Goal: Communication & Community: Answer question/provide support

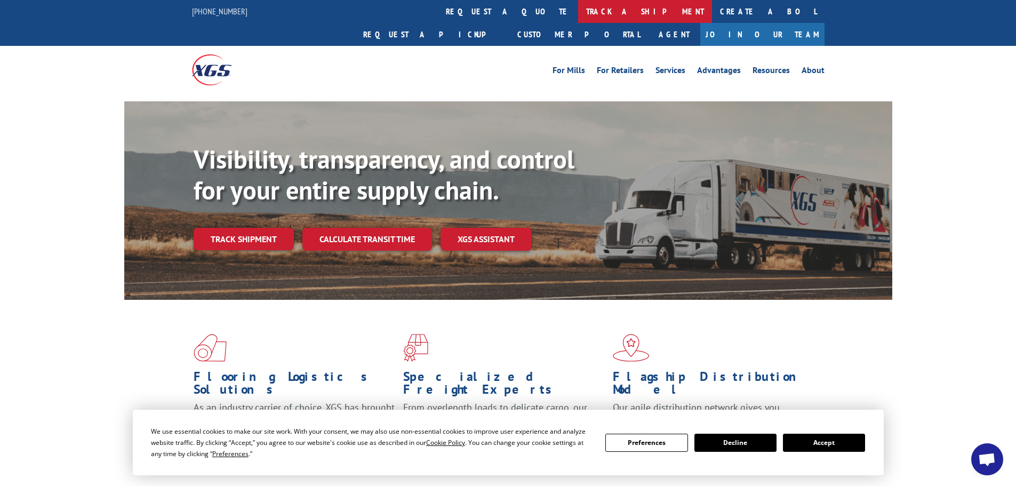
click at [578, 13] on link "track a shipment" at bounding box center [645, 11] width 134 height 23
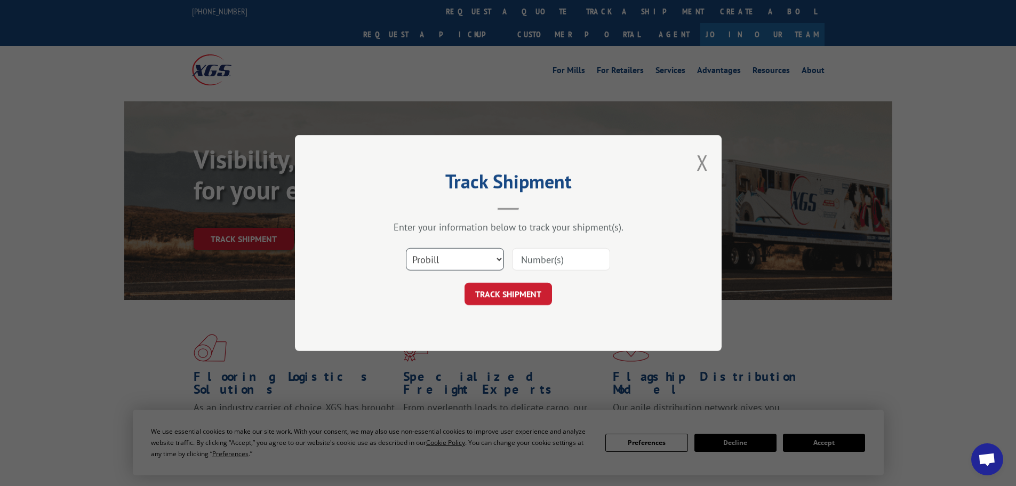
drag, startPoint x: 483, startPoint y: 256, endPoint x: 475, endPoint y: 256, distance: 8.5
click at [480, 254] on select "Select category... Probill BOL PO" at bounding box center [455, 259] width 98 height 22
select select "bol"
click at [406, 248] on select "Select category... Probill BOL PO" at bounding box center [455, 259] width 98 height 22
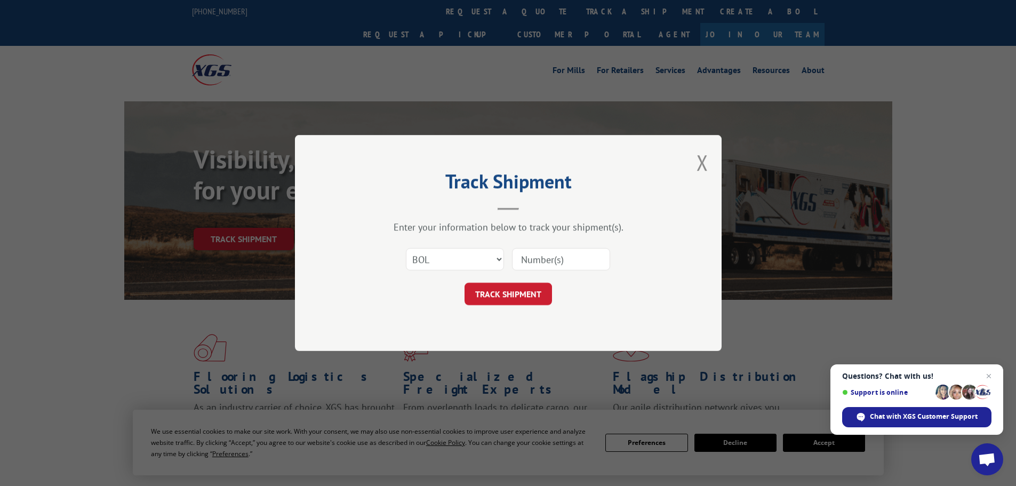
drag, startPoint x: 533, startPoint y: 262, endPoint x: 548, endPoint y: 264, distance: 14.6
click at [540, 263] on input at bounding box center [561, 259] width 98 height 22
paste input "5479061"
type input "5479061"
click at [519, 291] on button "TRACK SHIPMENT" at bounding box center [507, 294] width 87 height 22
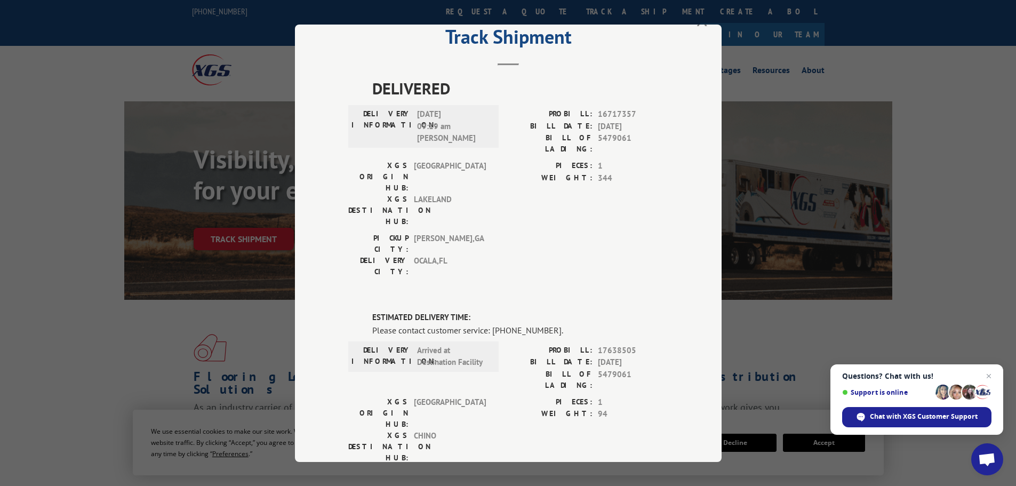
scroll to position [53, 0]
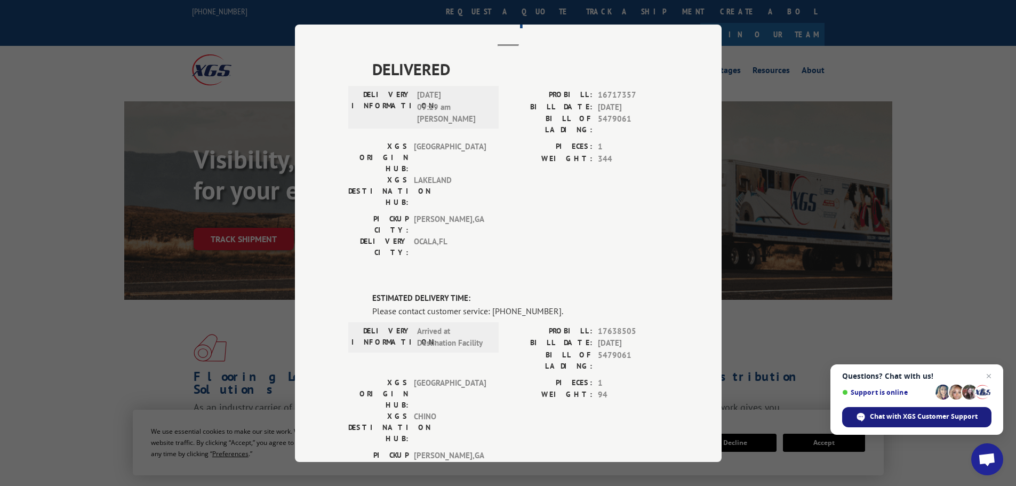
click at [917, 427] on div "Chat with XGS Customer Support" at bounding box center [916, 417] width 149 height 20
click at [916, 419] on span "Chat with XGS Customer Support" at bounding box center [924, 417] width 108 height 10
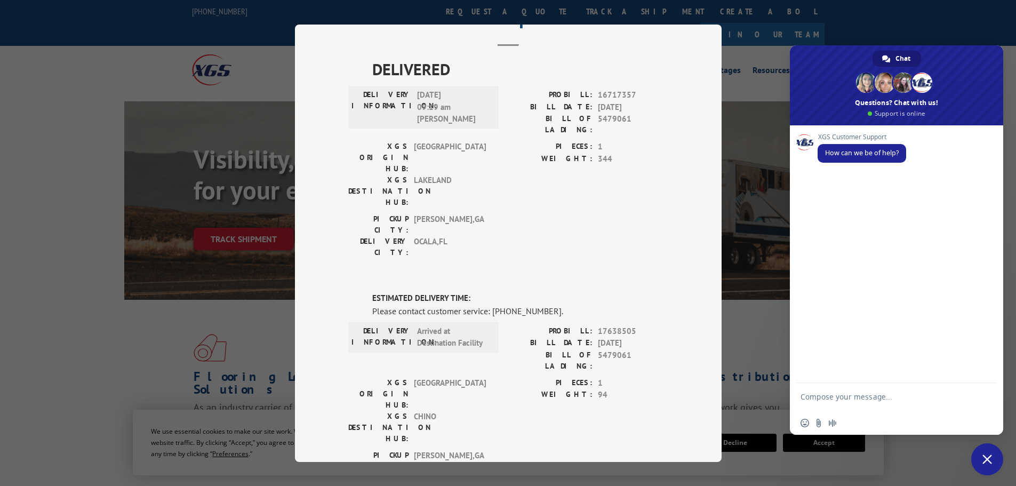
click at [863, 395] on textarea "Compose your message..." at bounding box center [884, 401] width 169 height 19
type textarea "Checking on tr"
type textarea "T"
type textarea "I need help tracking an order to check on the status."
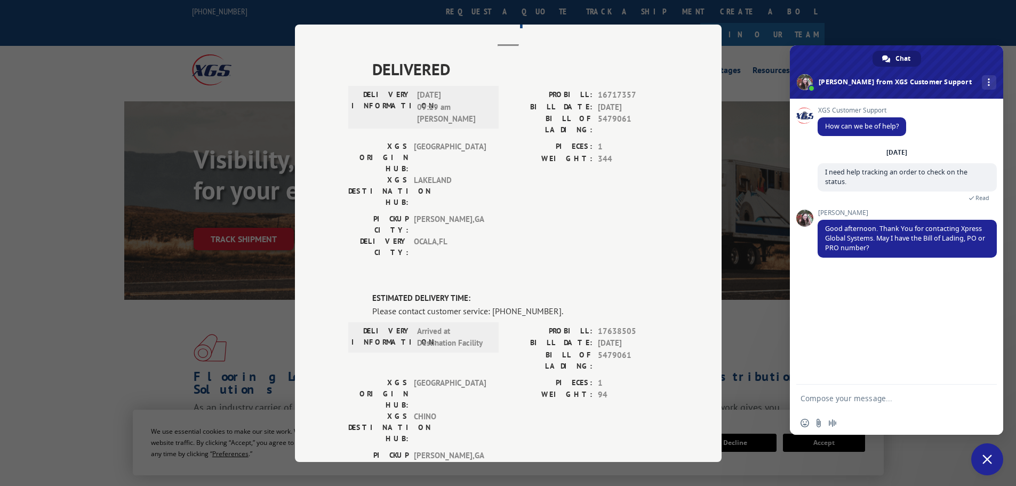
click at [892, 399] on textarea "Compose your message..." at bounding box center [884, 399] width 169 height 10
paste textarea "BOL# - 5479061 PRO# - 85488"
click at [799, 398] on div "BOL# - 5479061 PRO# - 85488" at bounding box center [896, 398] width 213 height 29
click at [804, 401] on textarea "BOL# - 5479061 PRO# - 85488" at bounding box center [884, 399] width 169 height 10
type textarea "Hello! Yes thank you BOL# - 5479061 PRO# - 85488"
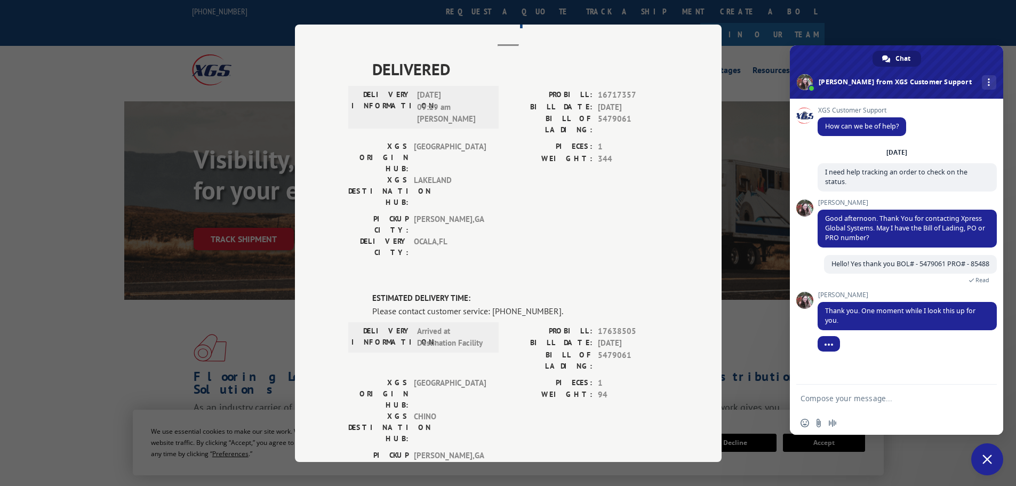
click at [830, 397] on textarea "Compose your message..." at bounding box center [884, 399] width 169 height 10
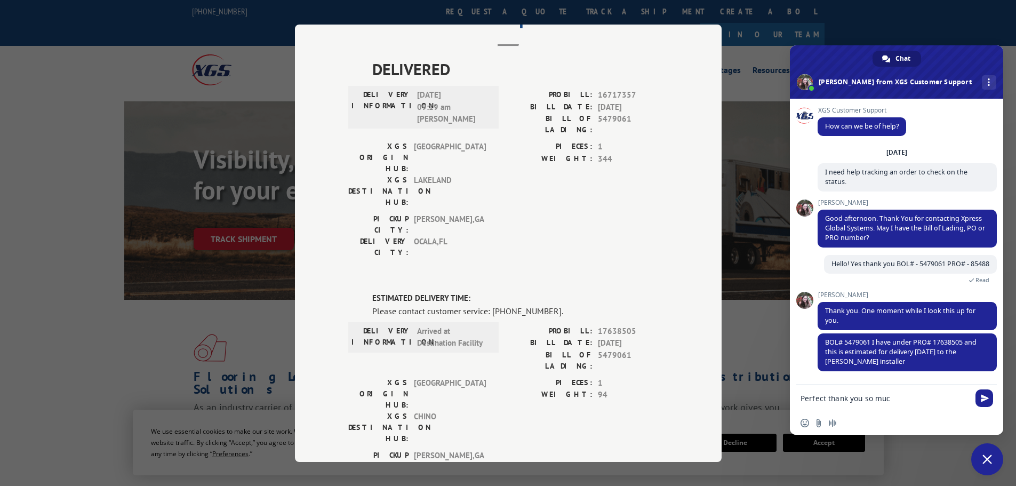
type textarea "Perfect thank you so much"
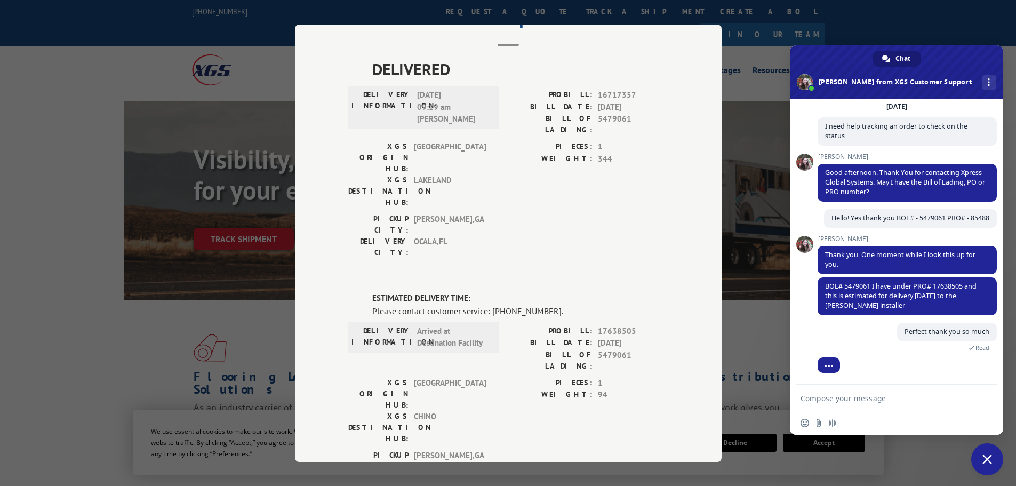
scroll to position [81, 0]
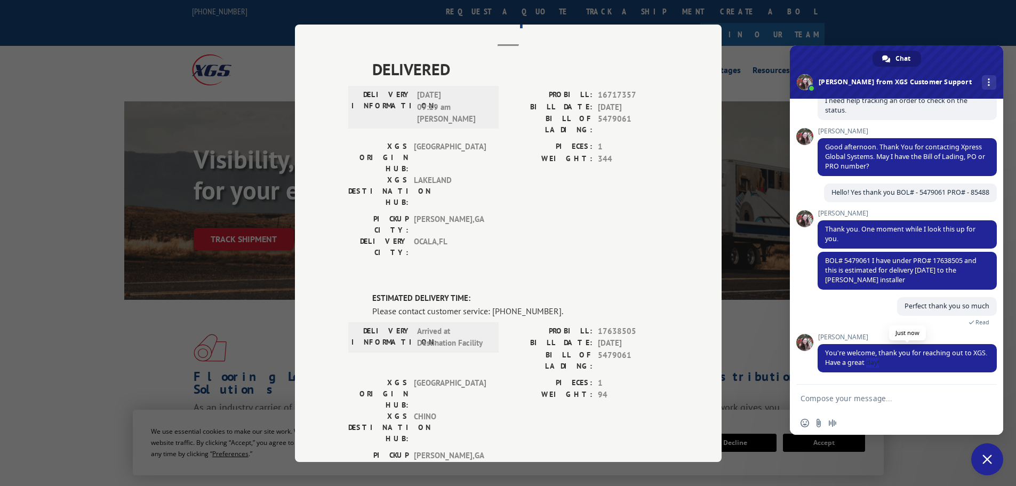
drag, startPoint x: 921, startPoint y: 379, endPoint x: 938, endPoint y: 371, distance: 18.8
click at [931, 380] on div "[PERSON_NAME] You're welcome, thank you for reaching out to XGS. Have a great d…" at bounding box center [906, 358] width 179 height 51
click at [941, 365] on span "You're welcome, thank you for reaching out to XGS. Have a great day!" at bounding box center [906, 358] width 179 height 28
click at [899, 387] on form at bounding box center [884, 398] width 169 height 29
drag, startPoint x: 897, startPoint y: 388, endPoint x: 896, endPoint y: 396, distance: 8.0
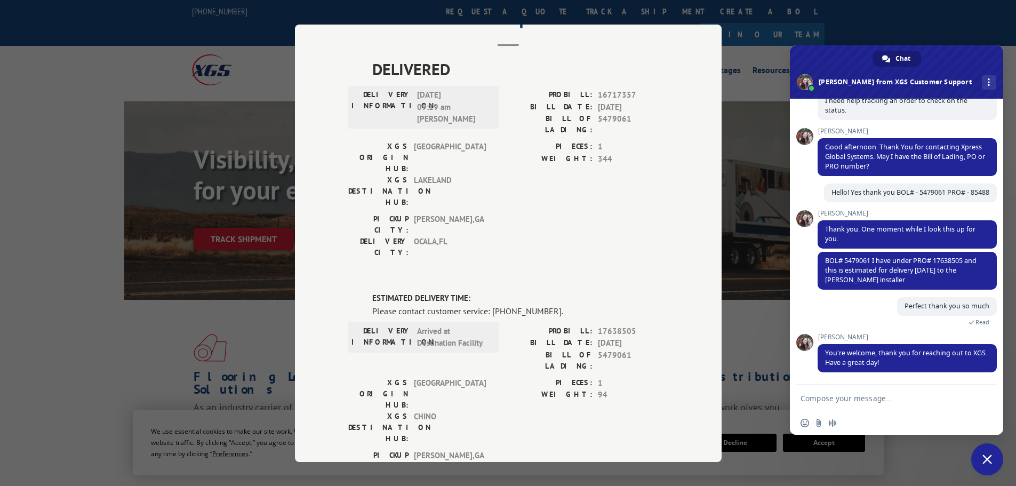
click at [897, 391] on form at bounding box center [884, 398] width 169 height 29
click at [899, 397] on textarea "Compose your message..." at bounding box center [884, 399] width 169 height 10
type textarea "You too!"
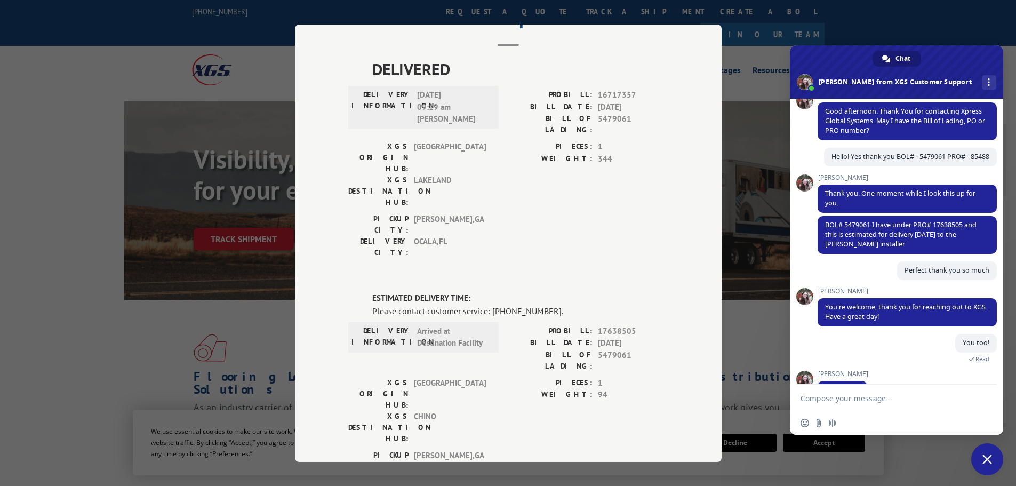
scroll to position [144, 0]
